Goal: Task Accomplishment & Management: Manage account settings

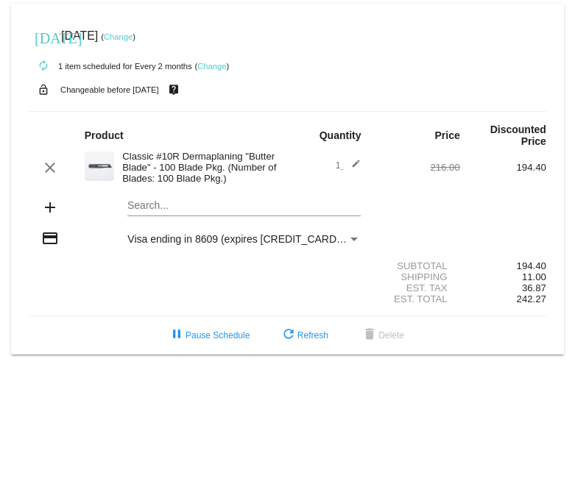
click at [132, 36] on link "Change" at bounding box center [118, 36] width 29 height 9
click at [132, 35] on link "Change" at bounding box center [118, 36] width 29 height 9
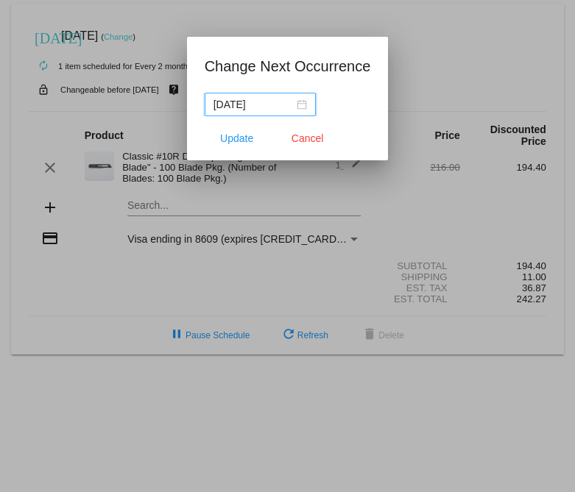
click at [286, 103] on div "[DATE]" at bounding box center [259, 104] width 93 height 16
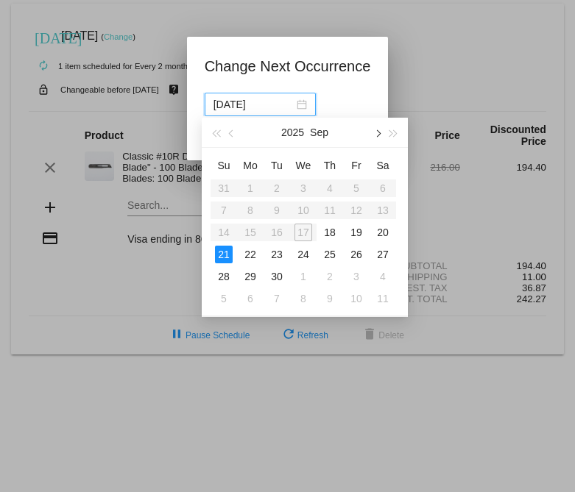
click at [377, 137] on button "button" at bounding box center [377, 132] width 16 height 29
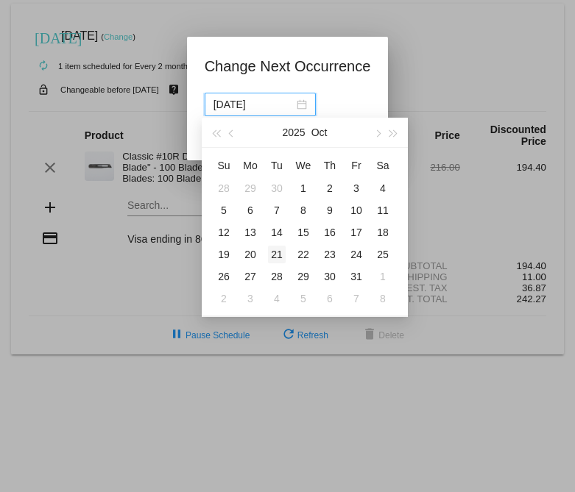
click at [274, 250] on div "21" at bounding box center [277, 255] width 18 height 18
type input "[DATE]"
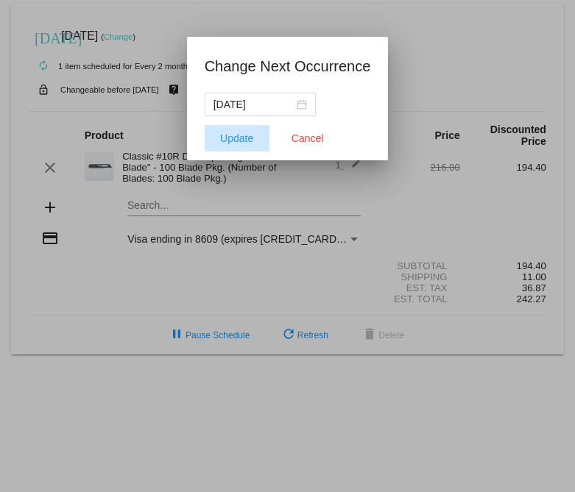
click at [229, 138] on span "Update" at bounding box center [236, 138] width 33 height 12
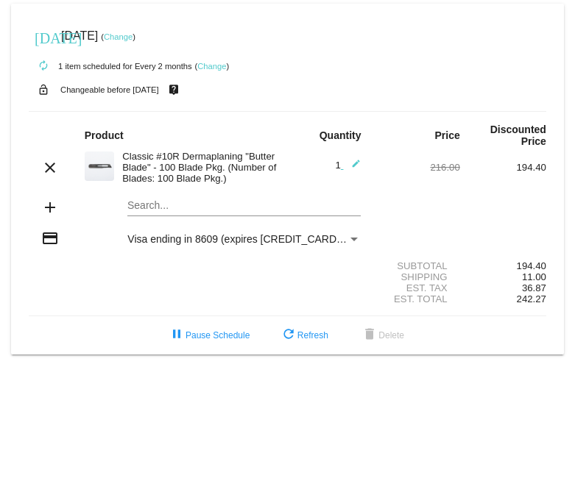
click at [153, 209] on mat-card "[DATE] [DATE] ( Change ) autorenew 1 item scheduled for Every 2 months ( Change…" at bounding box center [287, 179] width 553 height 351
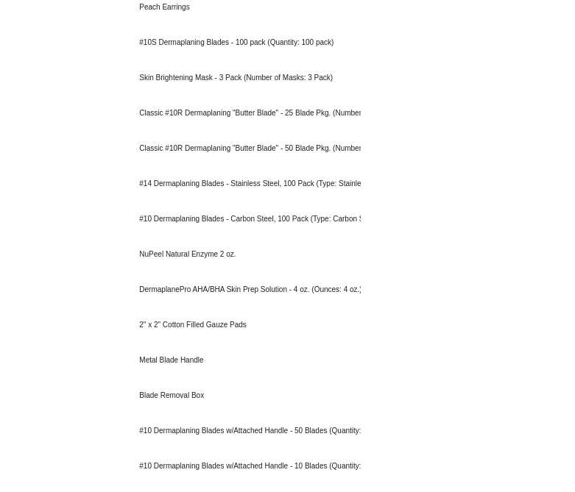
scroll to position [1844, 0]
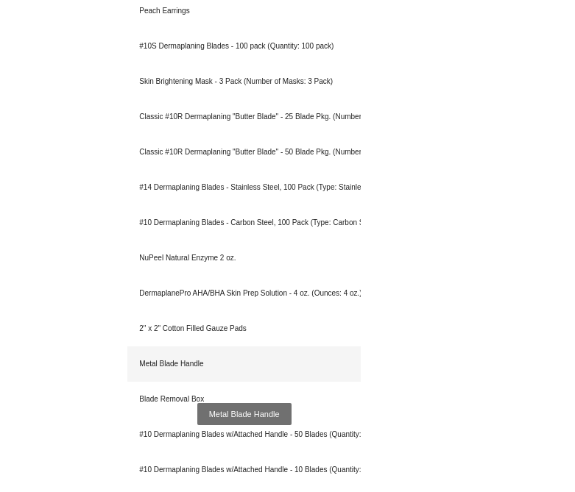
click at [252, 355] on div "Metal Blade Handle" at bounding box center [243, 364] width 233 height 35
